Goal: Task Accomplishment & Management: Manage account settings

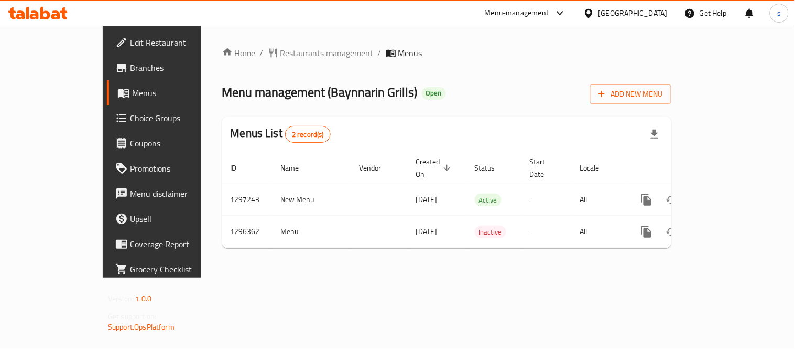
click at [562, 13] on icon at bounding box center [560, 13] width 13 height 13
click at [506, 113] on div "Restaurant-Management" at bounding box center [461, 116] width 99 height 24
